Goal: Obtain resource: Download file/media

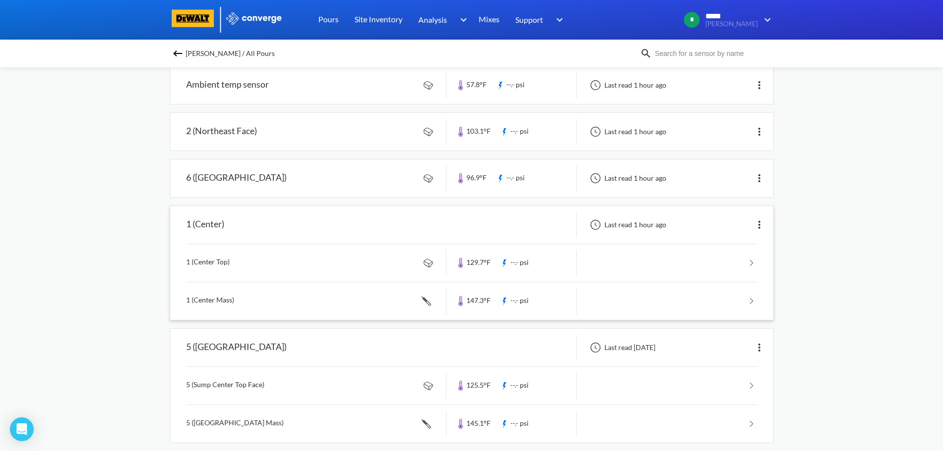
scroll to position [50, 0]
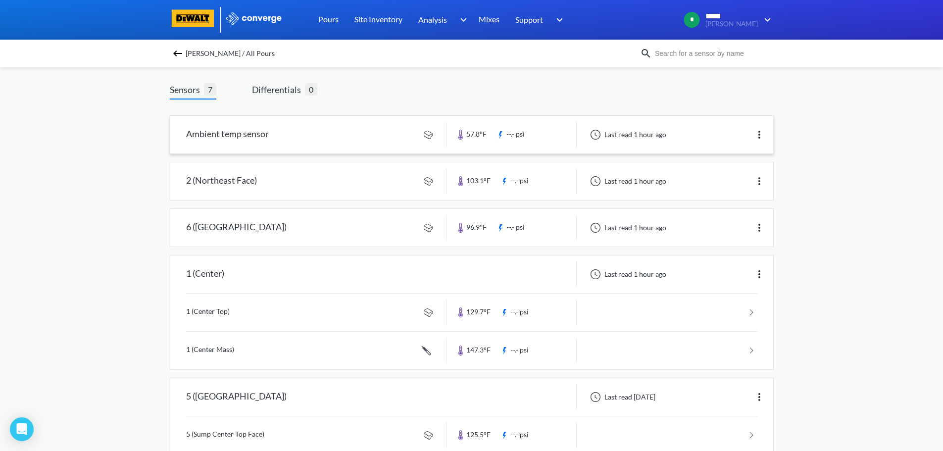
click at [343, 138] on link at bounding box center [471, 135] width 603 height 38
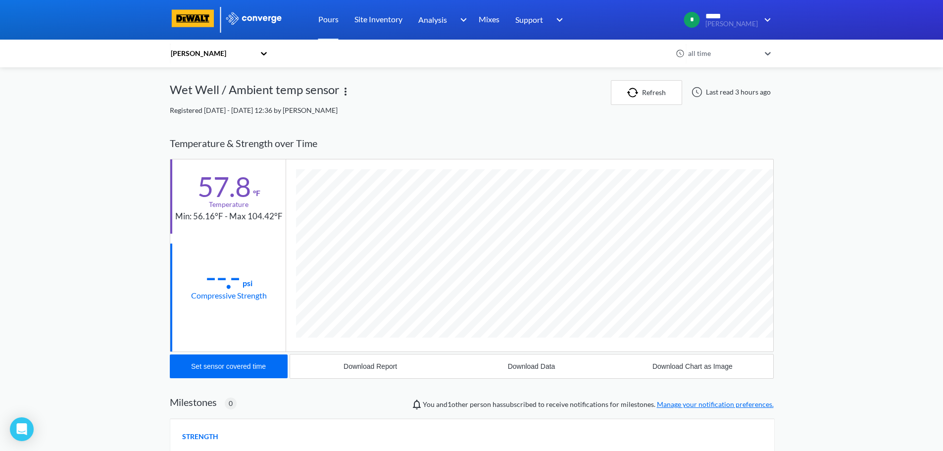
scroll to position [523, 604]
click at [631, 93] on img "button" at bounding box center [634, 93] width 15 height 10
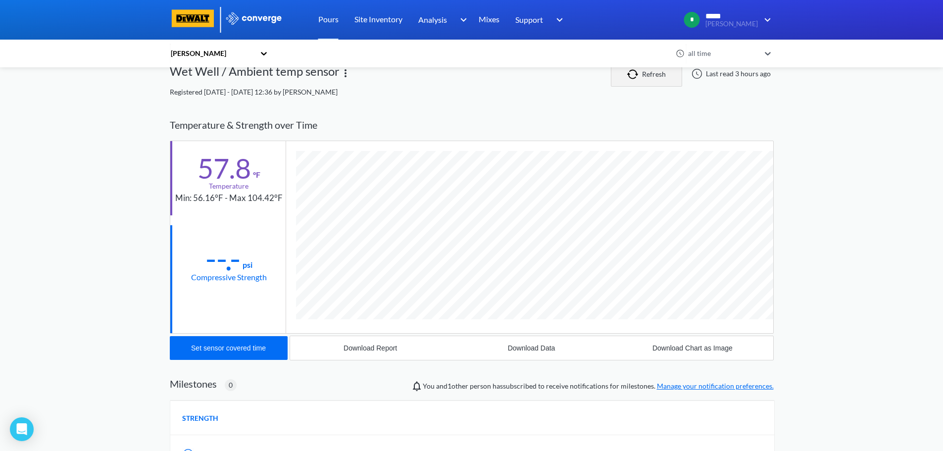
scroll to position [0, 0]
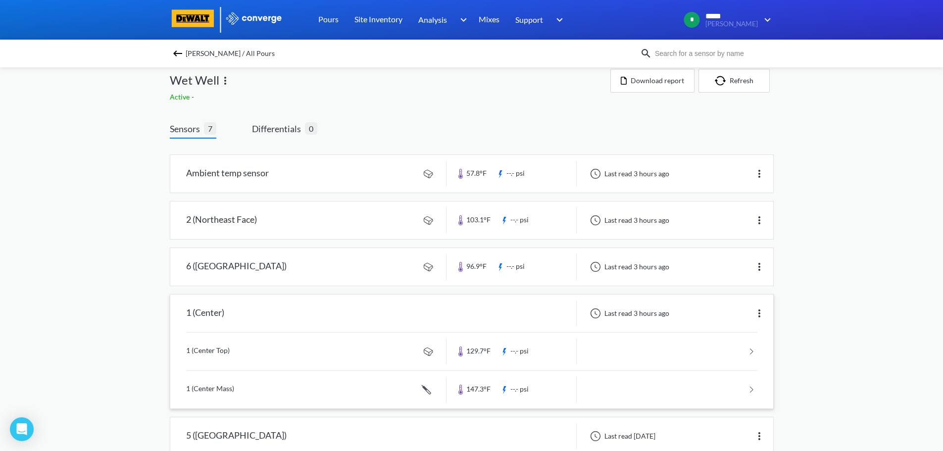
scroll to position [10, 0]
click at [220, 270] on link at bounding box center [471, 268] width 603 height 38
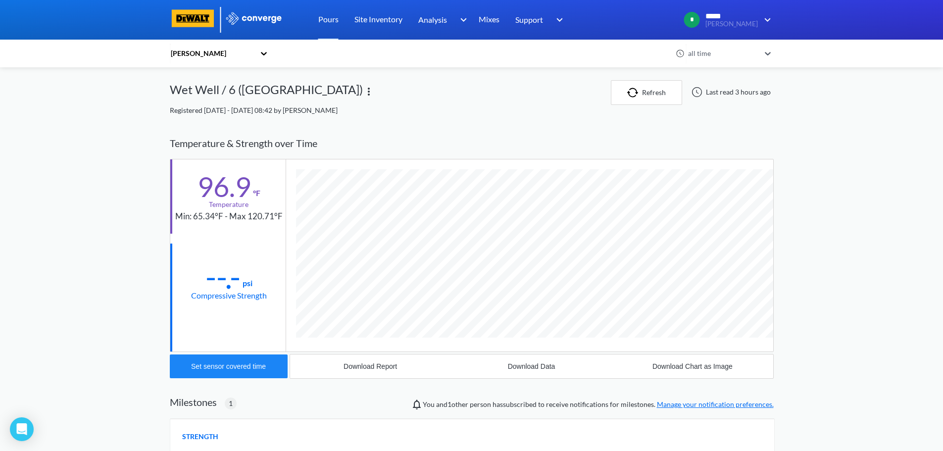
scroll to position [589, 604]
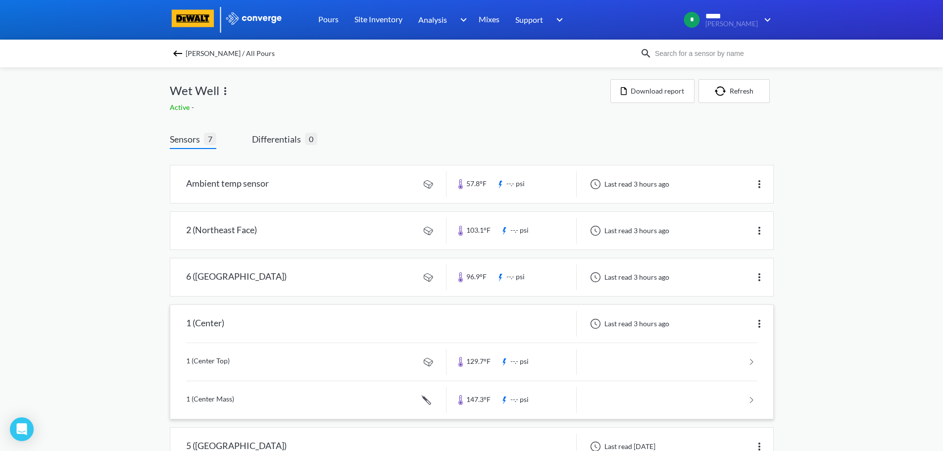
click at [199, 401] on link at bounding box center [471, 400] width 571 height 38
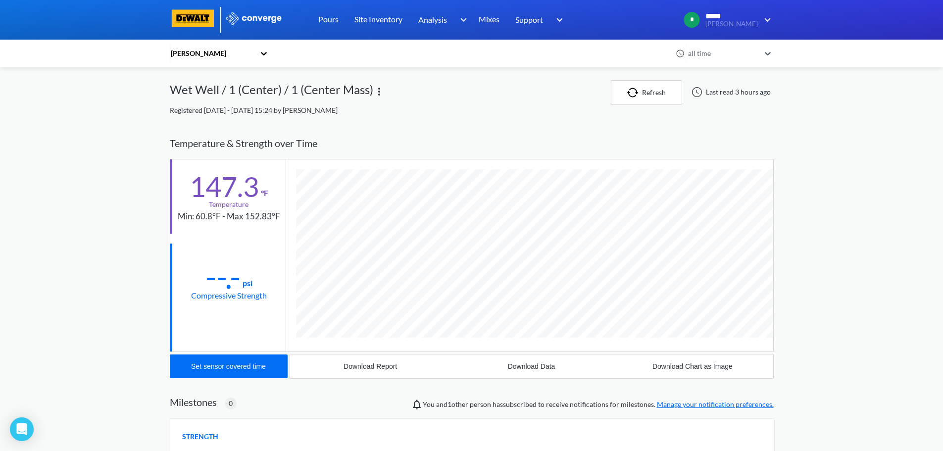
scroll to position [542, 604]
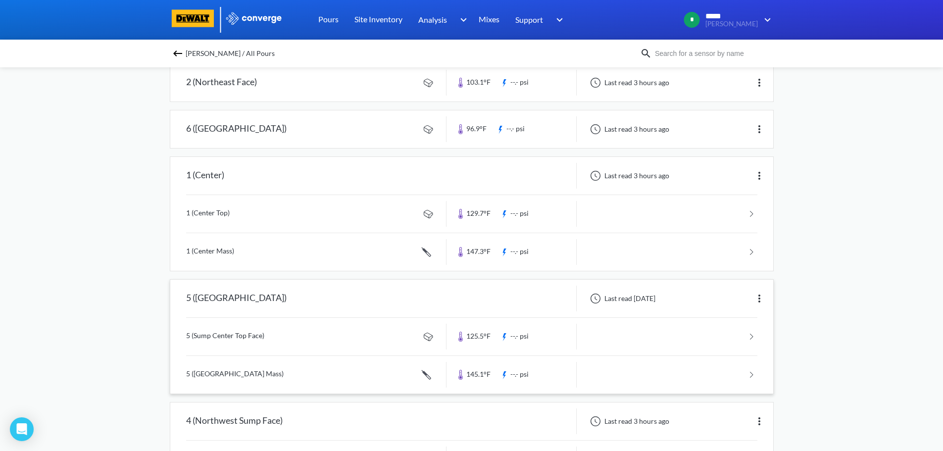
scroll to position [149, 0]
click at [258, 343] on link at bounding box center [471, 336] width 571 height 38
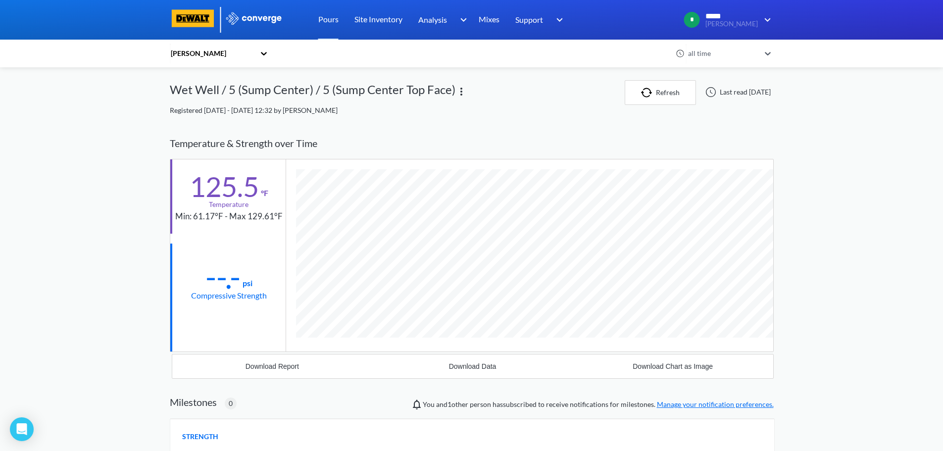
click at [265, 53] on icon at bounding box center [264, 53] width 6 height 3
click at [415, 141] on div "Temperature & Strength over Time" at bounding box center [472, 143] width 604 height 31
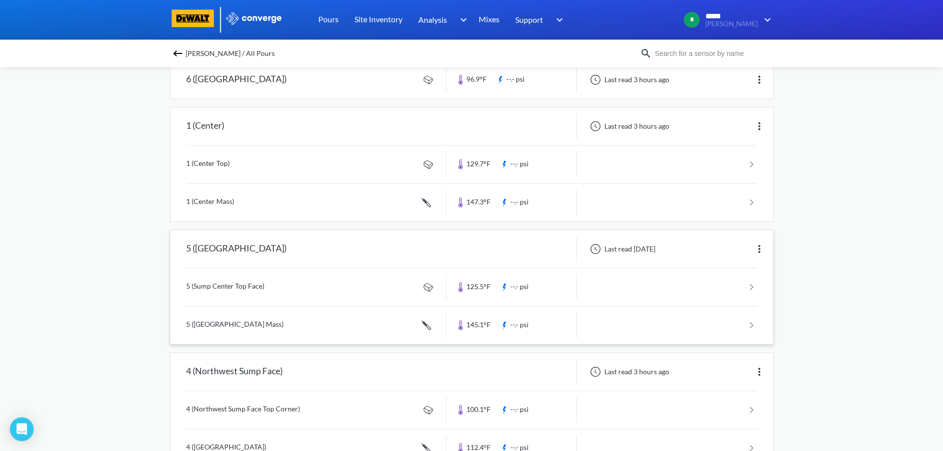
scroll to position [198, 0]
click at [759, 249] on img at bounding box center [760, 249] width 12 height 12
click at [714, 244] on div "Edit" at bounding box center [733, 248] width 63 height 19
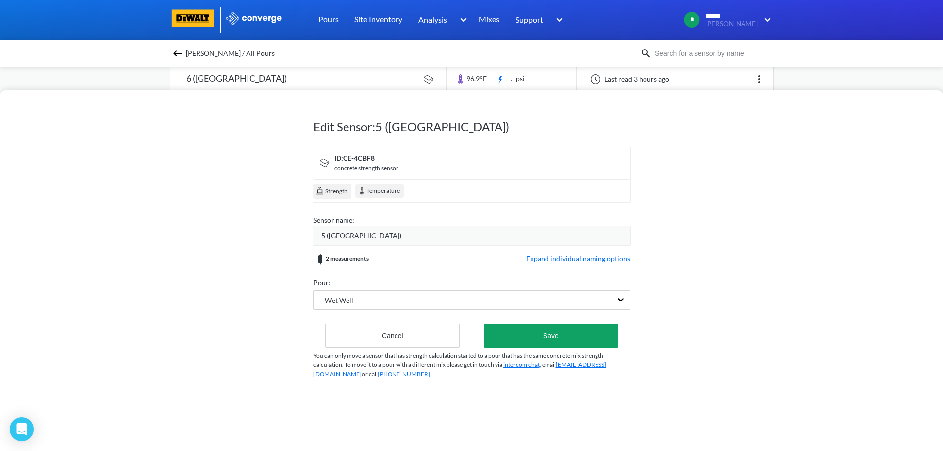
drag, startPoint x: 713, startPoint y: 246, endPoint x: 735, endPoint y: 331, distance: 87.9
click at [734, 330] on div "Edit Sensor: 5 (Sump Center) ID: CE-4CBF8 concrete strength sensor Strength Tem…" at bounding box center [471, 270] width 943 height 361
click at [335, 194] on span "Strength" at bounding box center [335, 192] width 23 height 10
drag, startPoint x: 381, startPoint y: 192, endPoint x: 393, endPoint y: 197, distance: 12.6
click at [382, 192] on div "Temperature" at bounding box center [379, 190] width 49 height 13
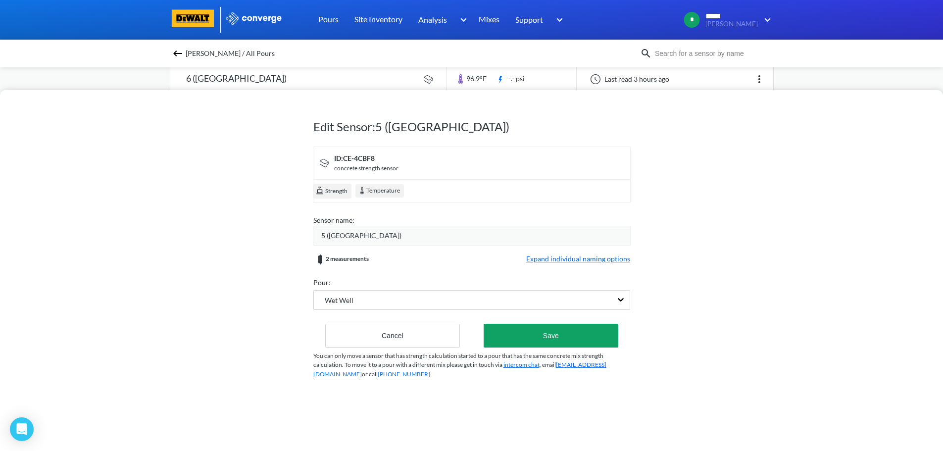
click at [577, 260] on span "Expand individual naming options" at bounding box center [578, 259] width 104 height 12
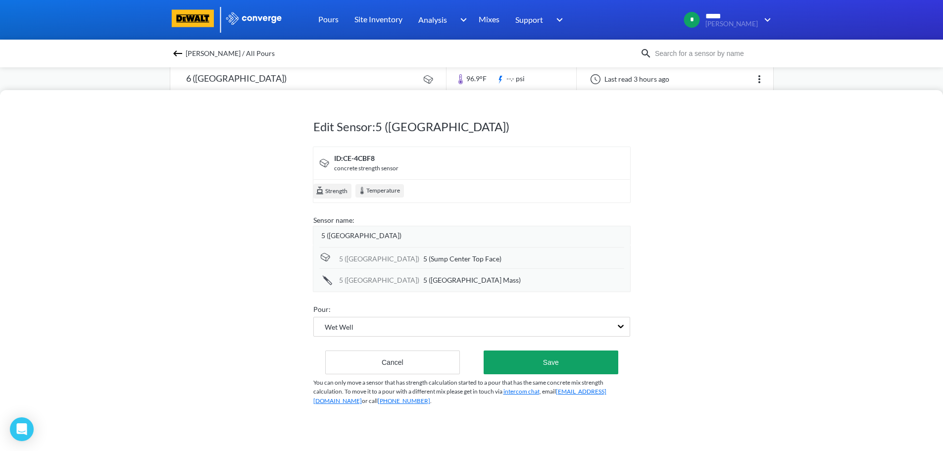
click at [783, 315] on div "Edit Sensor: 5 (Sump Center) ID: CE-4CBF8 concrete strength sensor Strength Tem…" at bounding box center [471, 270] width 943 height 361
click at [377, 362] on button "Cancel" at bounding box center [392, 363] width 135 height 24
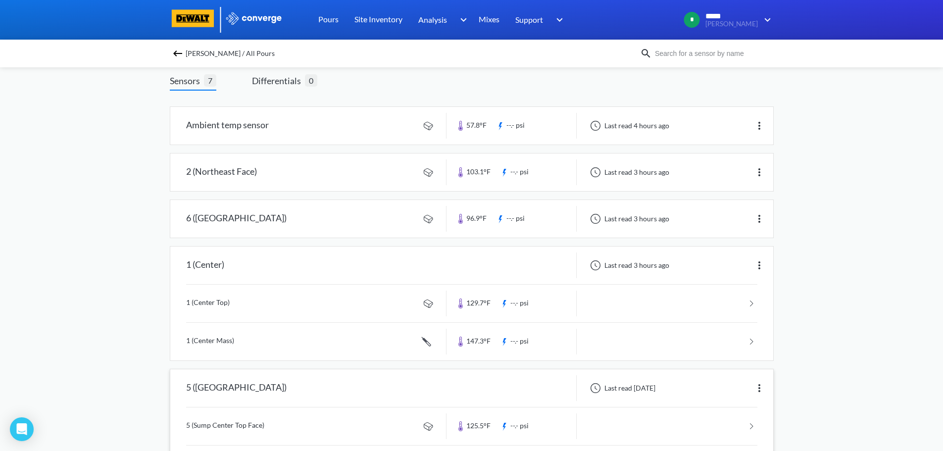
scroll to position [50, 0]
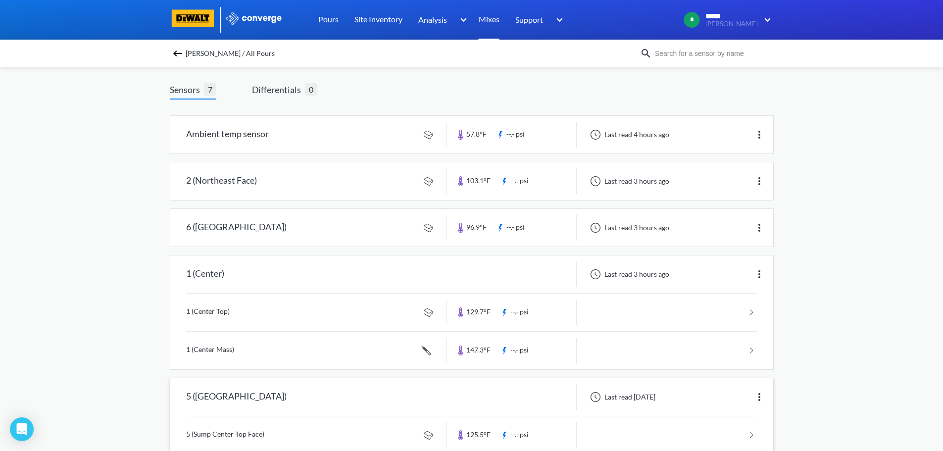
click at [485, 17] on link "Mixes" at bounding box center [489, 20] width 21 height 40
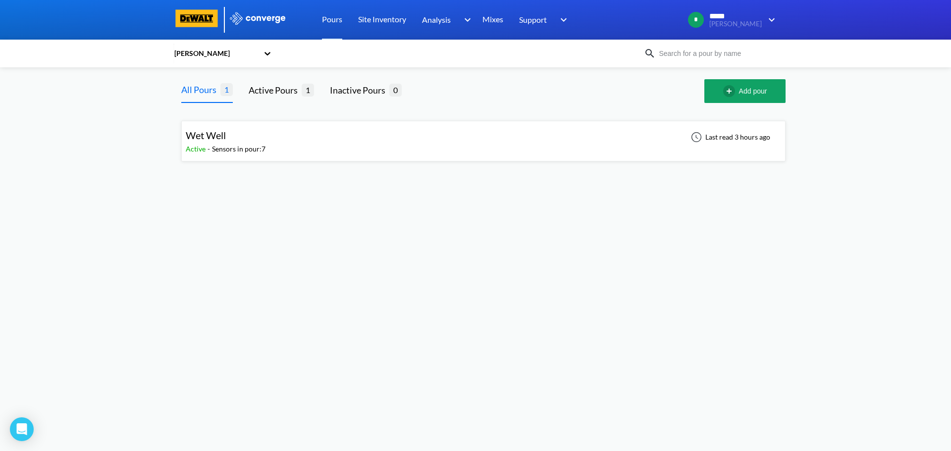
drag, startPoint x: 172, startPoint y: 156, endPoint x: 525, endPoint y: 337, distance: 396.4
click at [220, 185] on body "Sorry, this feature is not available in the demo OK MENU [PERSON_NAME] Pours Si…" at bounding box center [475, 225] width 951 height 451
click at [502, 263] on body "Sorry, this feature is not available in the demo OK MENU [PERSON_NAME] Pours Si…" at bounding box center [475, 225] width 951 height 451
click at [231, 139] on div "Wet Well" at bounding box center [226, 135] width 80 height 15
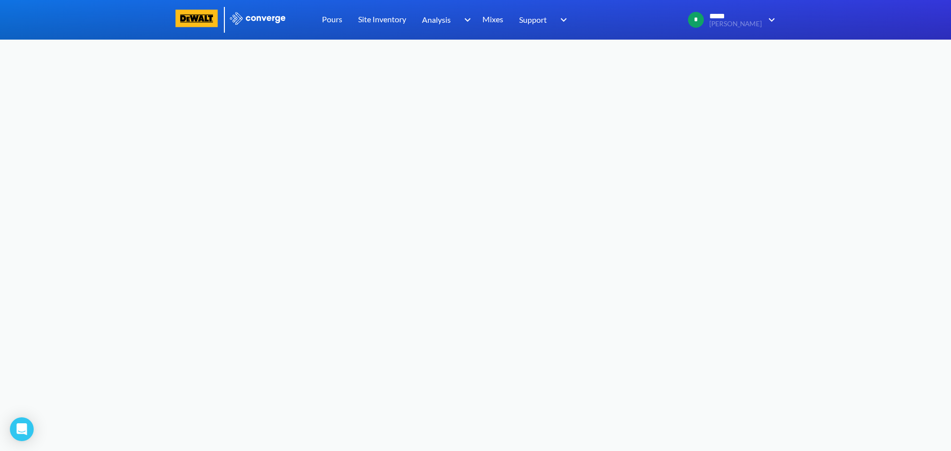
click at [397, 191] on body "Sorry, this feature is not available in the demo OK MENU Hazeltine Pours Site I…" at bounding box center [475, 225] width 951 height 451
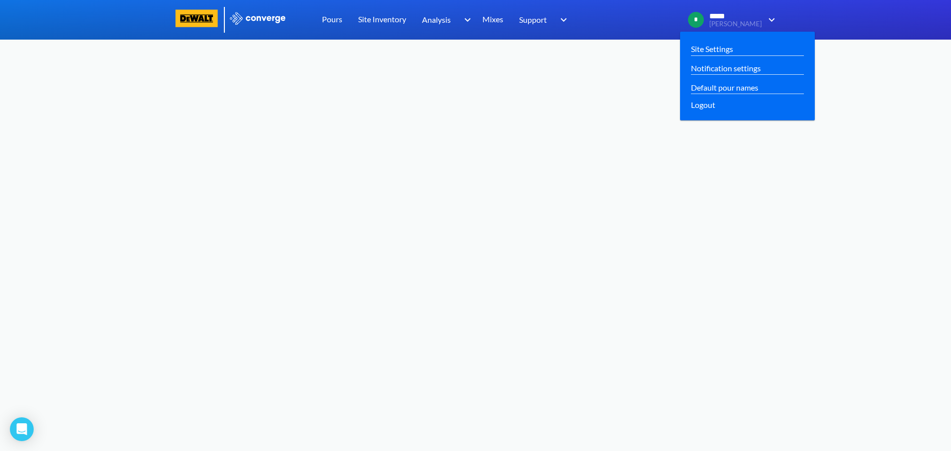
click at [737, 19] on span "*****" at bounding box center [723, 16] width 28 height 9
click at [733, 49] on link "Site Settings" at bounding box center [712, 49] width 42 height 12
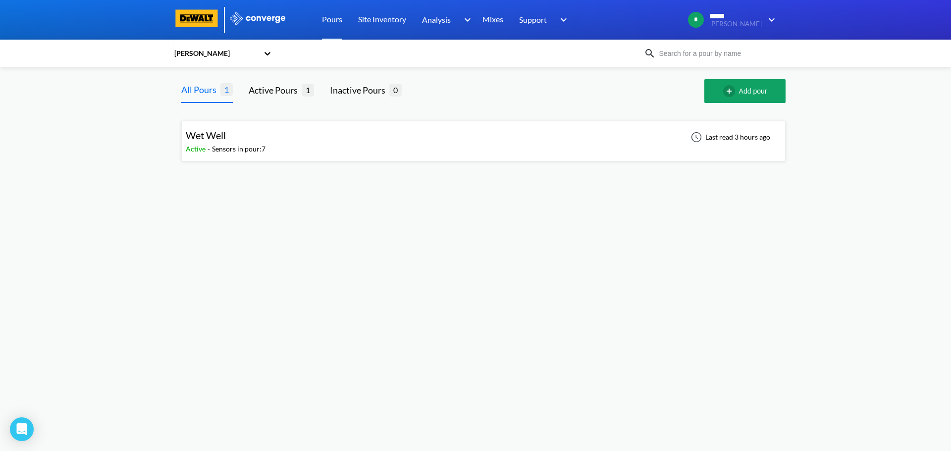
click at [262, 144] on div "Sensors in pour: 7" at bounding box center [238, 149] width 53 height 11
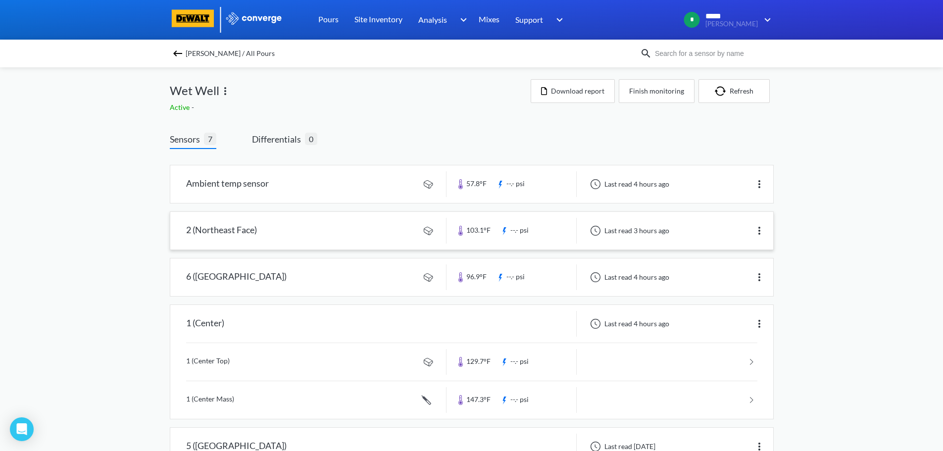
click at [211, 230] on link at bounding box center [471, 231] width 603 height 38
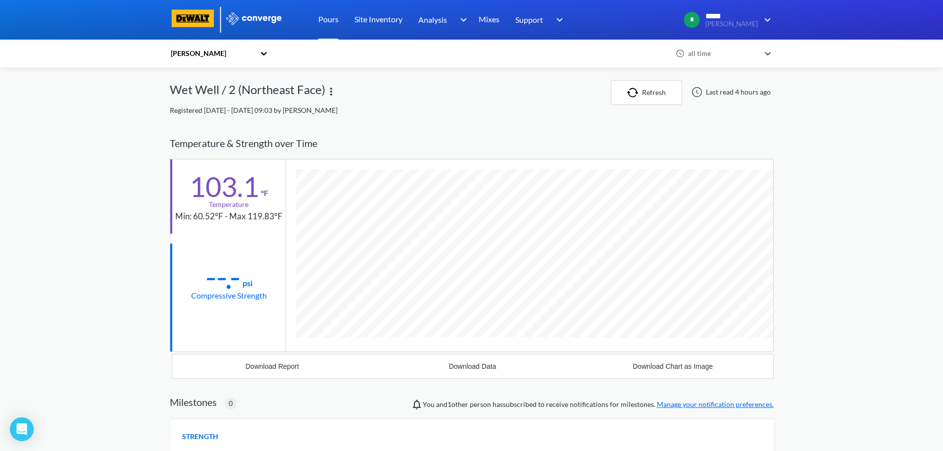
scroll to position [523, 604]
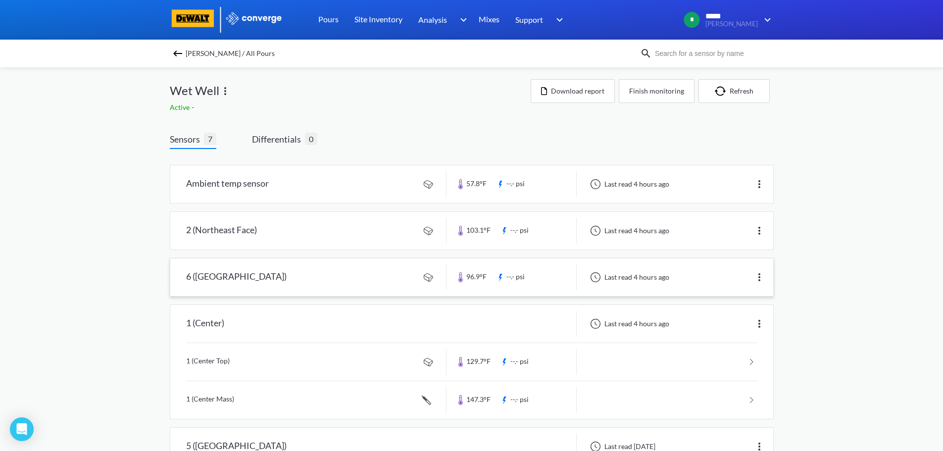
click at [242, 279] on link at bounding box center [471, 277] width 603 height 38
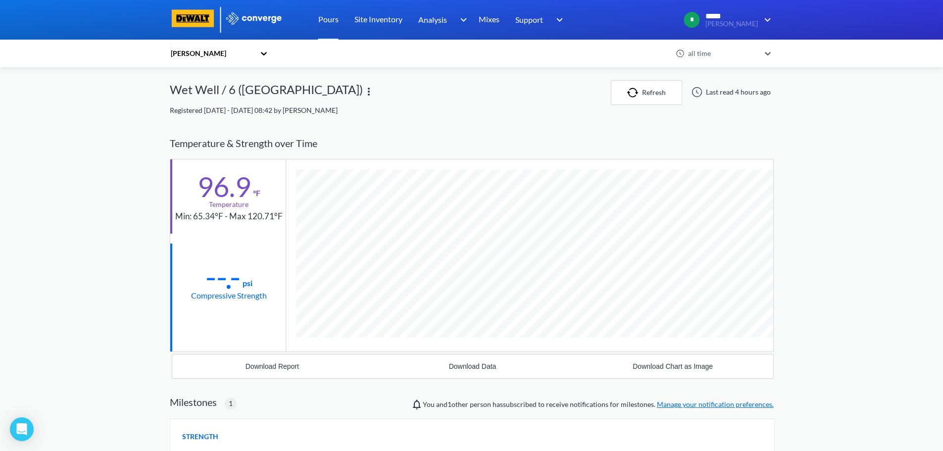
scroll to position [589, 604]
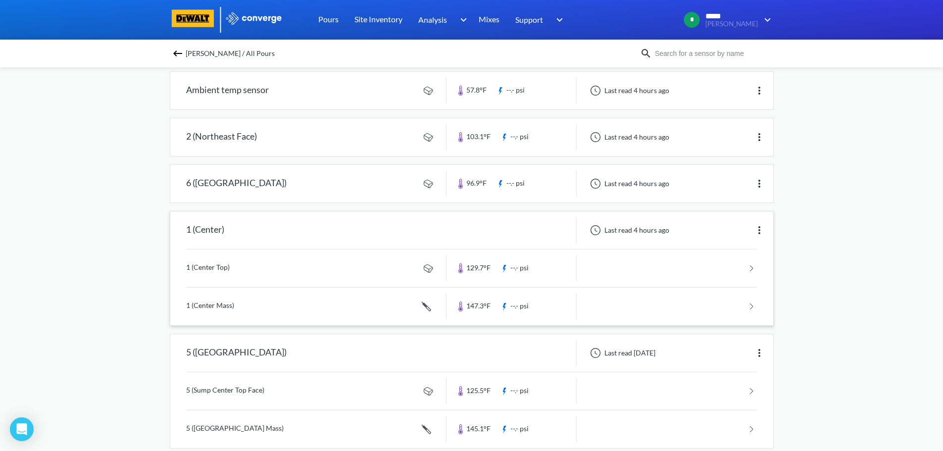
scroll to position [99, 0]
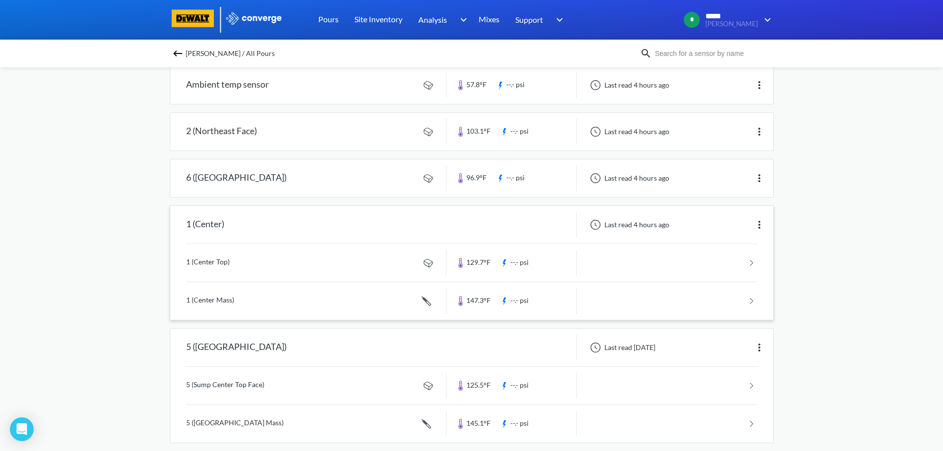
click at [202, 262] on link at bounding box center [471, 263] width 571 height 38
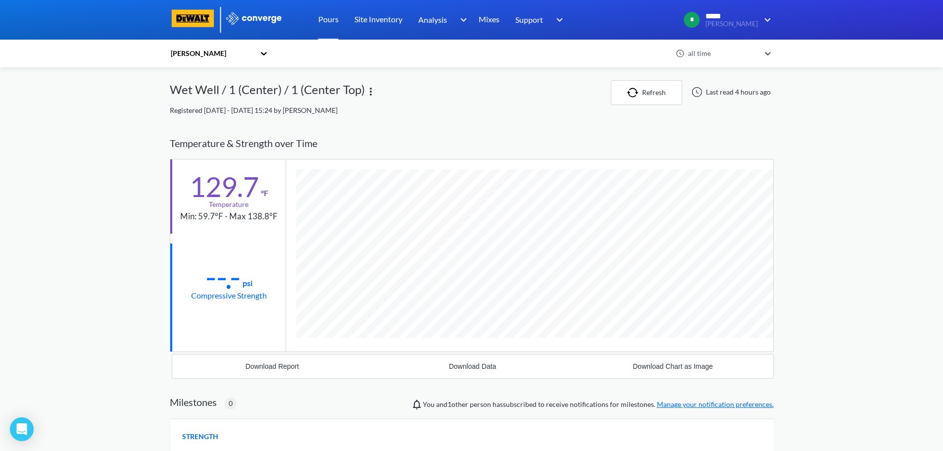
scroll to position [523, 604]
click at [632, 94] on img "button" at bounding box center [634, 93] width 15 height 10
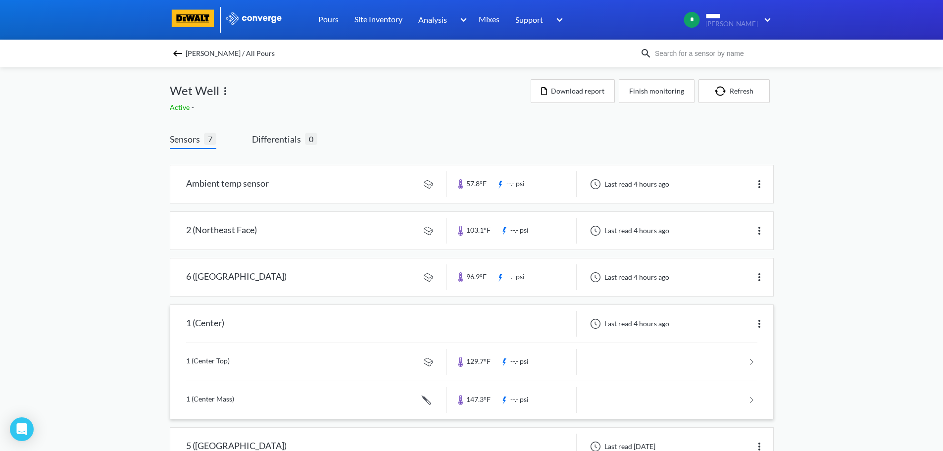
click at [220, 398] on link at bounding box center [471, 400] width 571 height 38
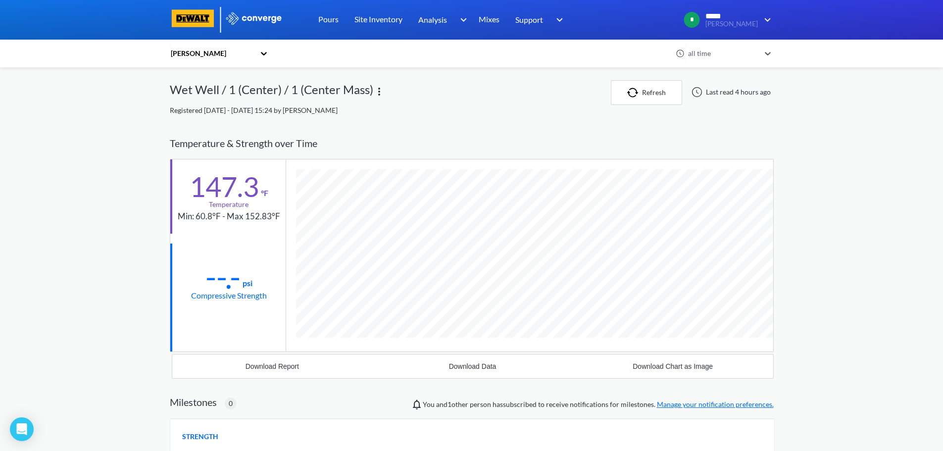
scroll to position [542, 604]
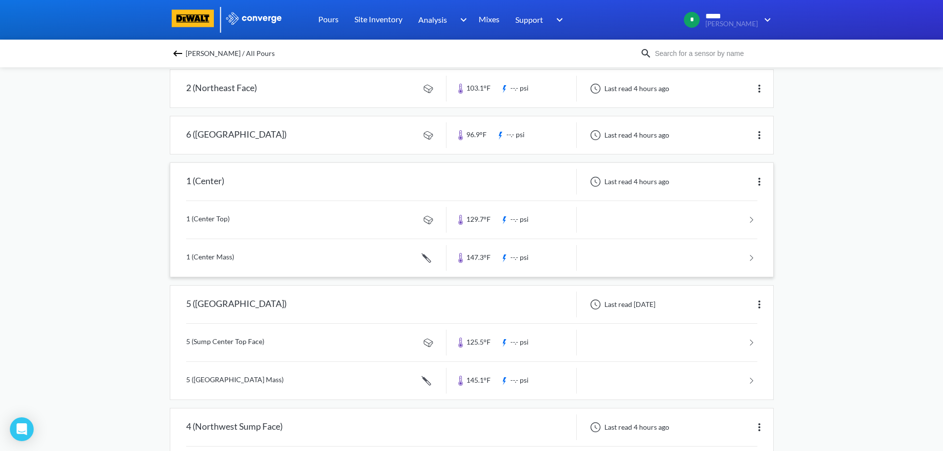
scroll to position [99, 0]
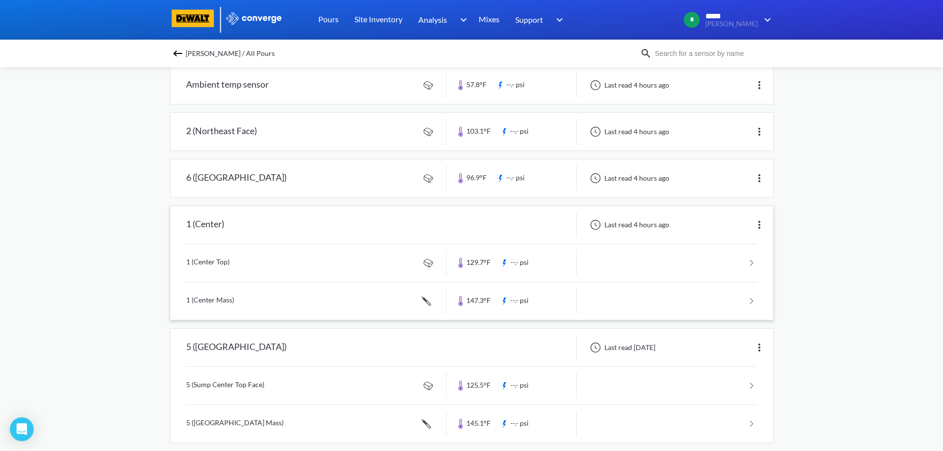
click at [212, 234] on div "1 (Center)" at bounding box center [205, 225] width 38 height 26
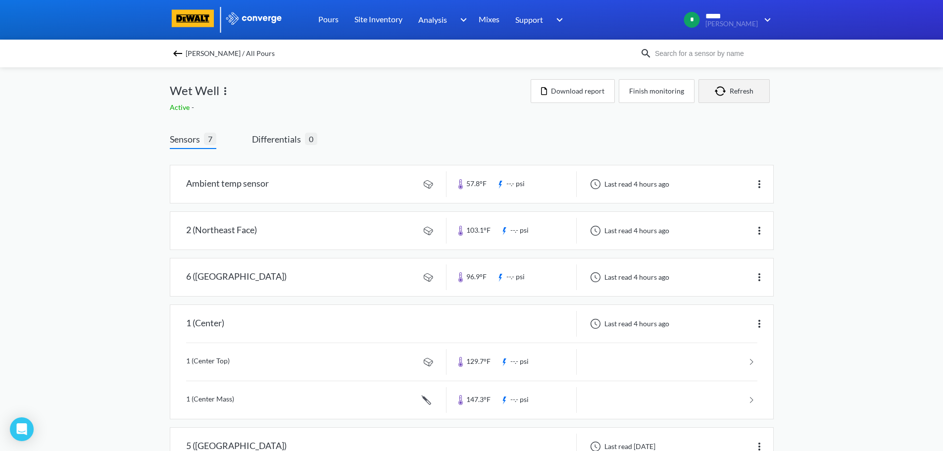
click at [736, 97] on button "Refresh" at bounding box center [734, 91] width 71 height 24
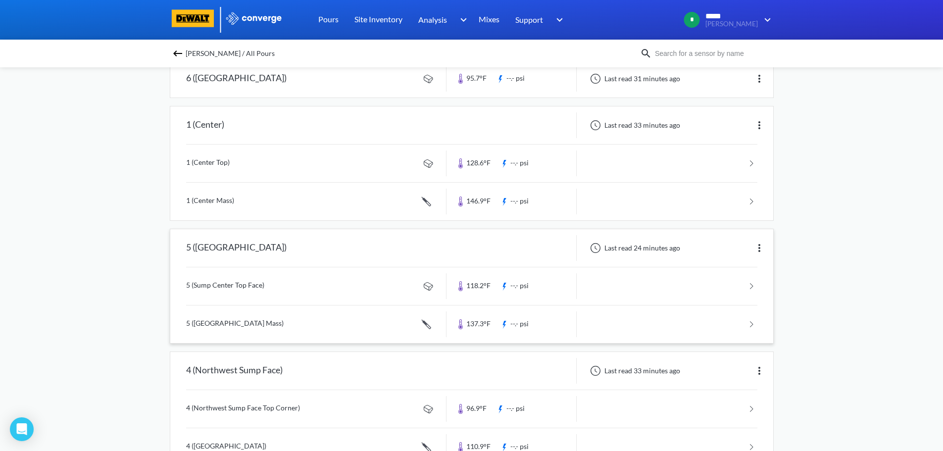
scroll to position [198, 0]
click at [262, 324] on link at bounding box center [471, 325] width 571 height 38
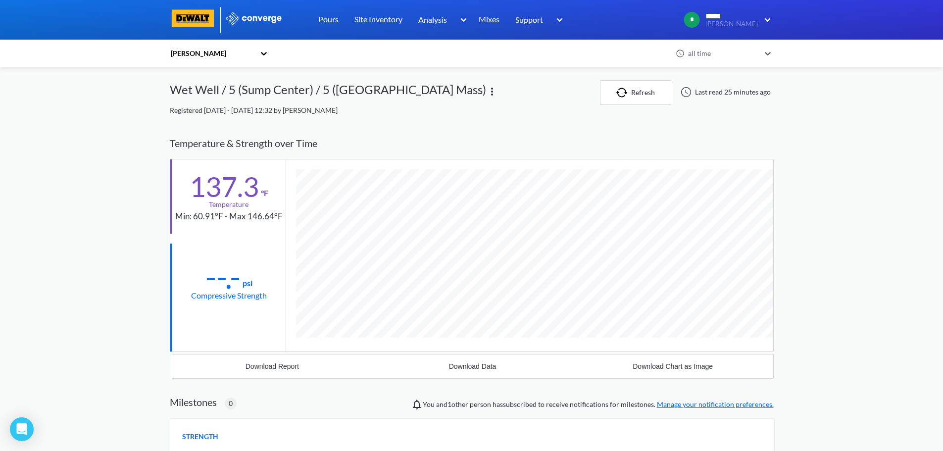
scroll to position [542, 604]
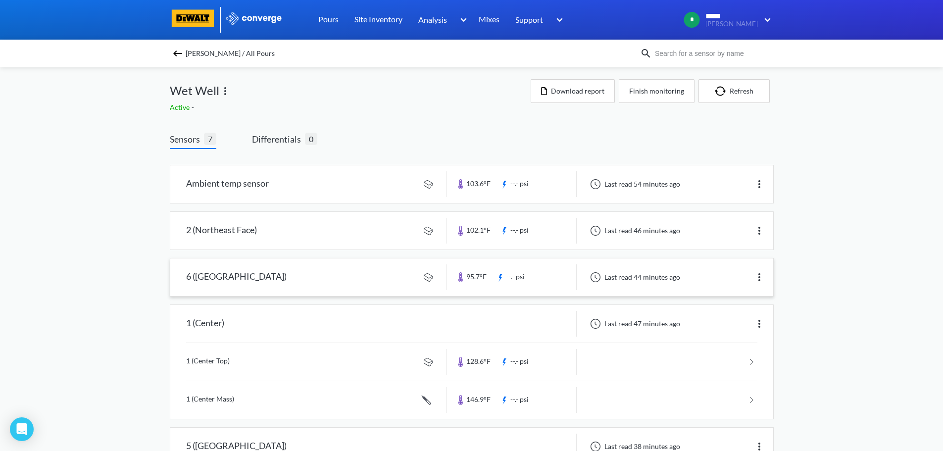
click at [227, 279] on link at bounding box center [471, 277] width 603 height 38
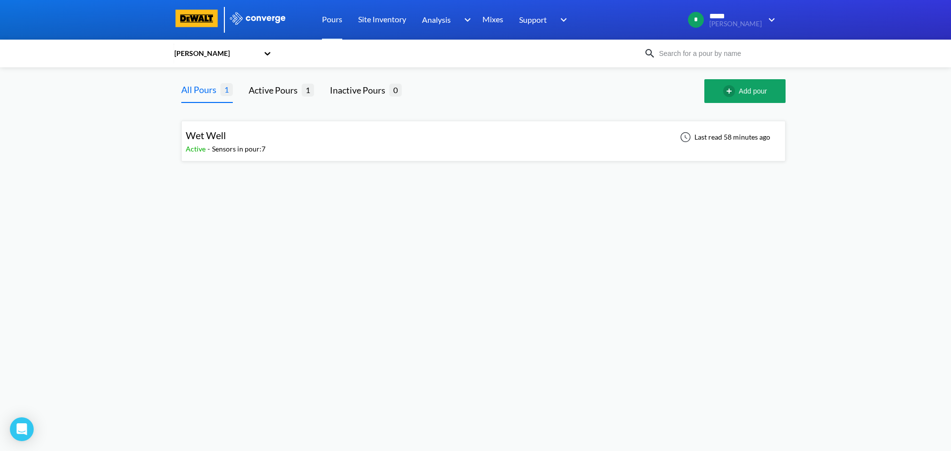
click at [246, 138] on div "Wet Well" at bounding box center [226, 135] width 80 height 15
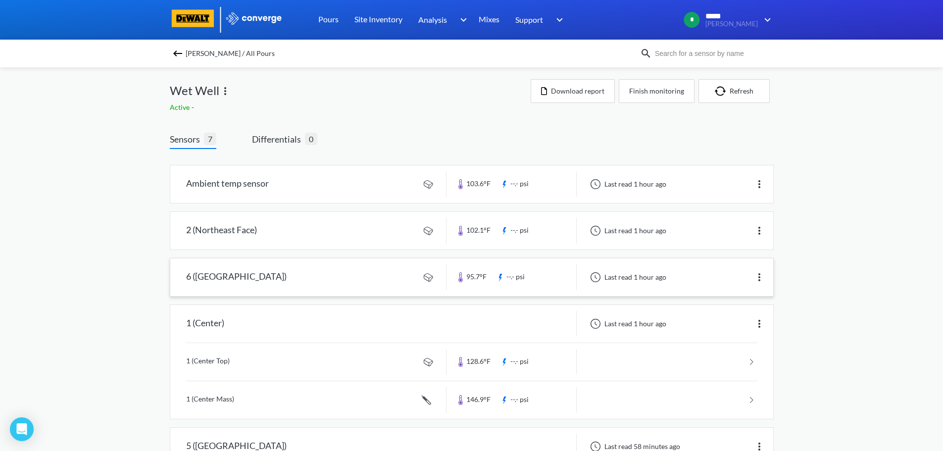
click at [359, 280] on link at bounding box center [471, 277] width 603 height 38
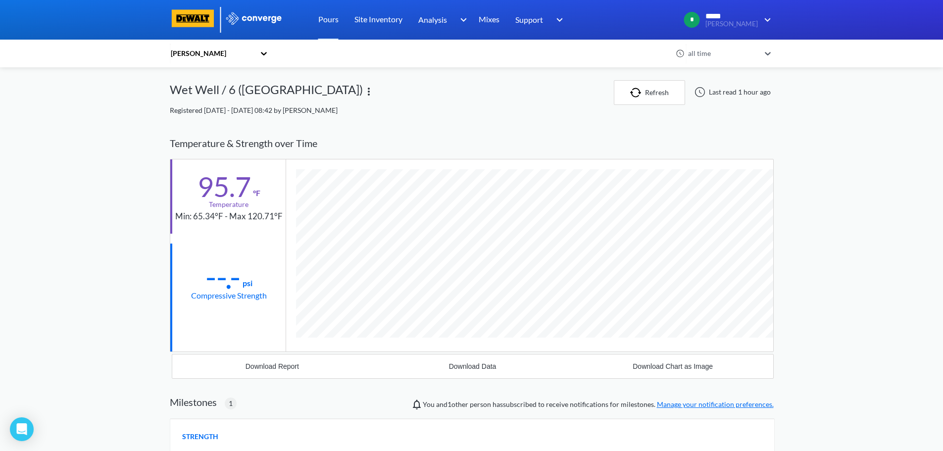
scroll to position [589, 604]
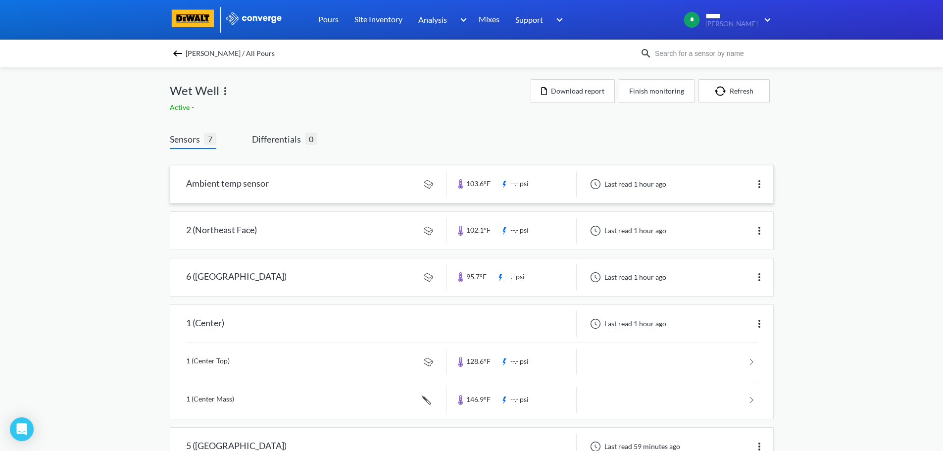
click at [304, 179] on link at bounding box center [471, 184] width 603 height 38
click at [576, 90] on button "Download report" at bounding box center [573, 91] width 84 height 24
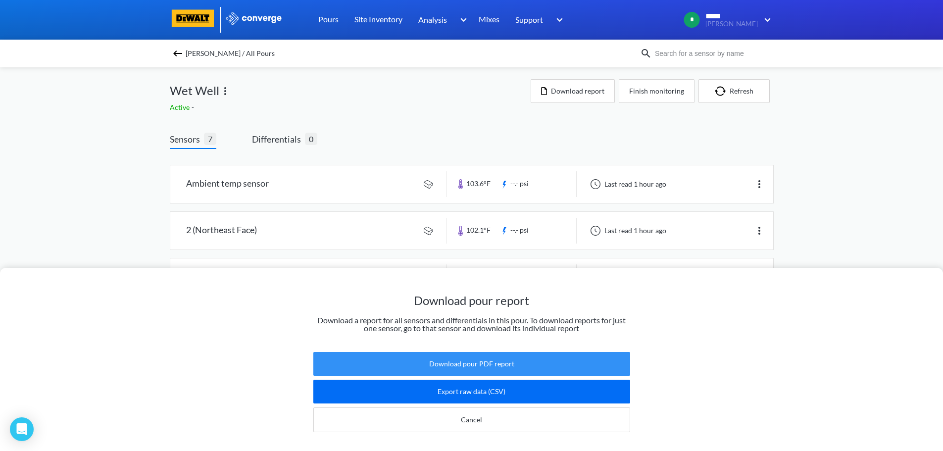
click at [459, 358] on button "Download pour PDF report" at bounding box center [471, 364] width 317 height 24
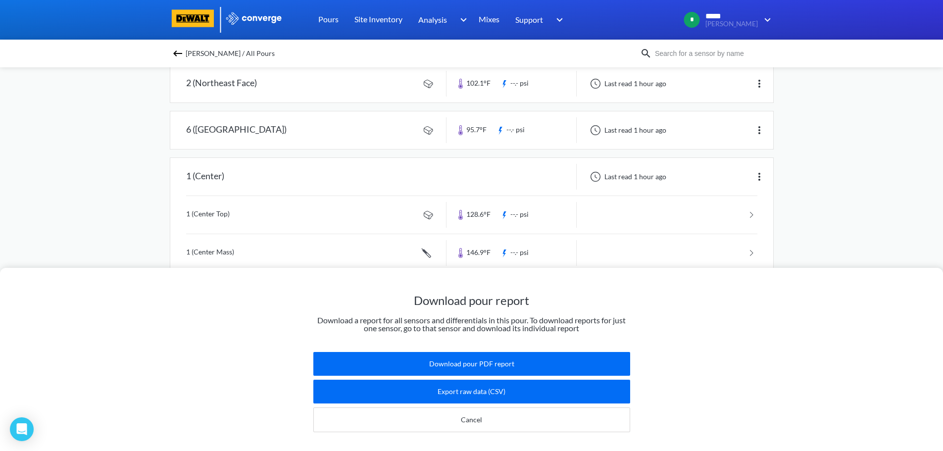
scroll to position [149, 0]
click at [481, 416] on button "Cancel" at bounding box center [471, 419] width 317 height 25
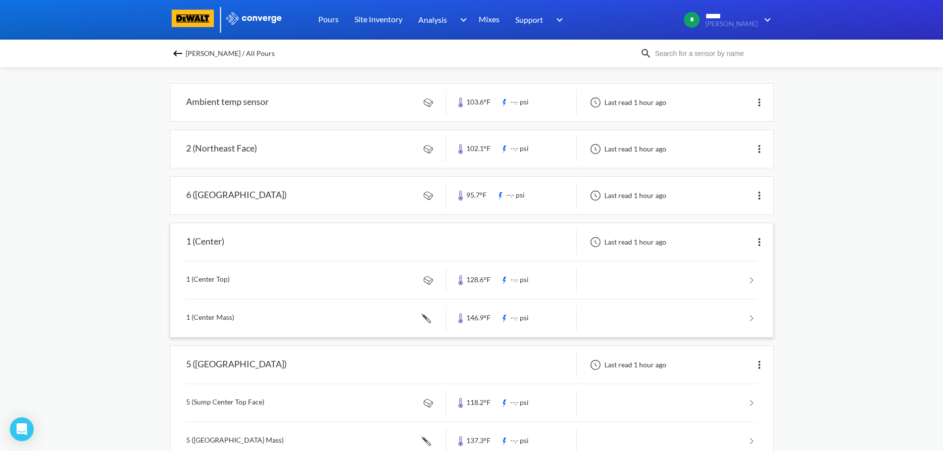
scroll to position [99, 0]
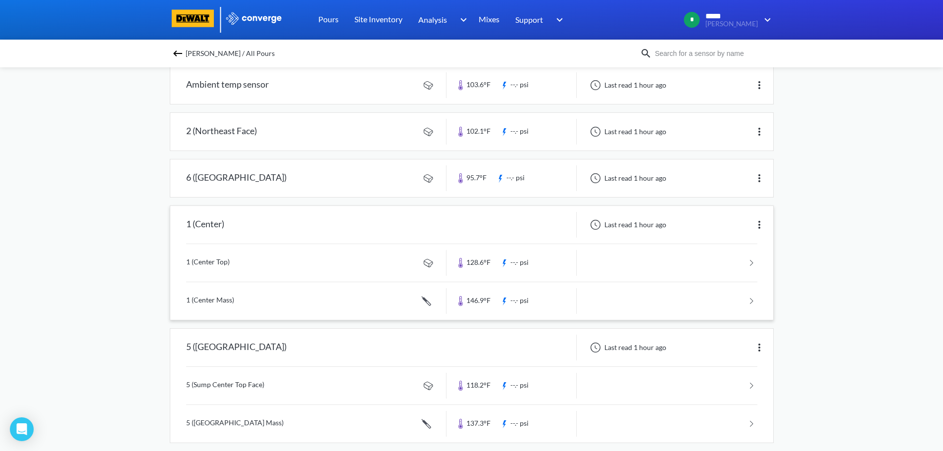
click at [229, 303] on link at bounding box center [471, 301] width 571 height 38
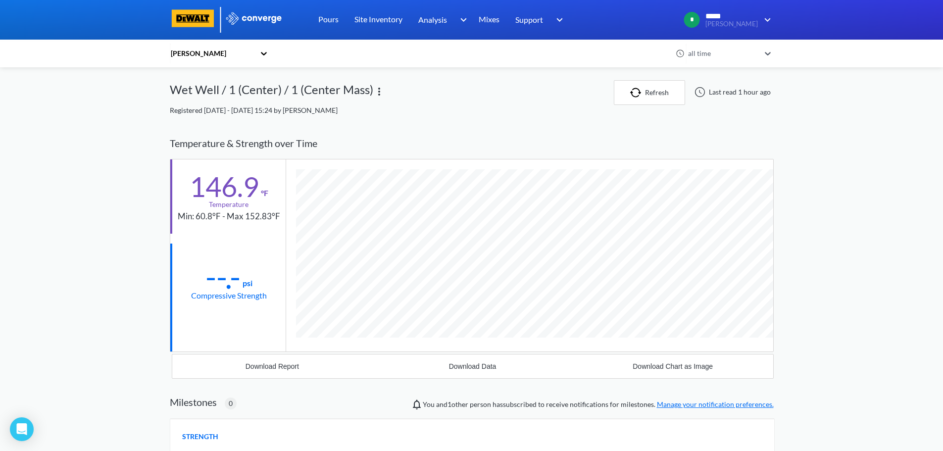
scroll to position [542, 604]
